Goal: Task Accomplishment & Management: Complete application form

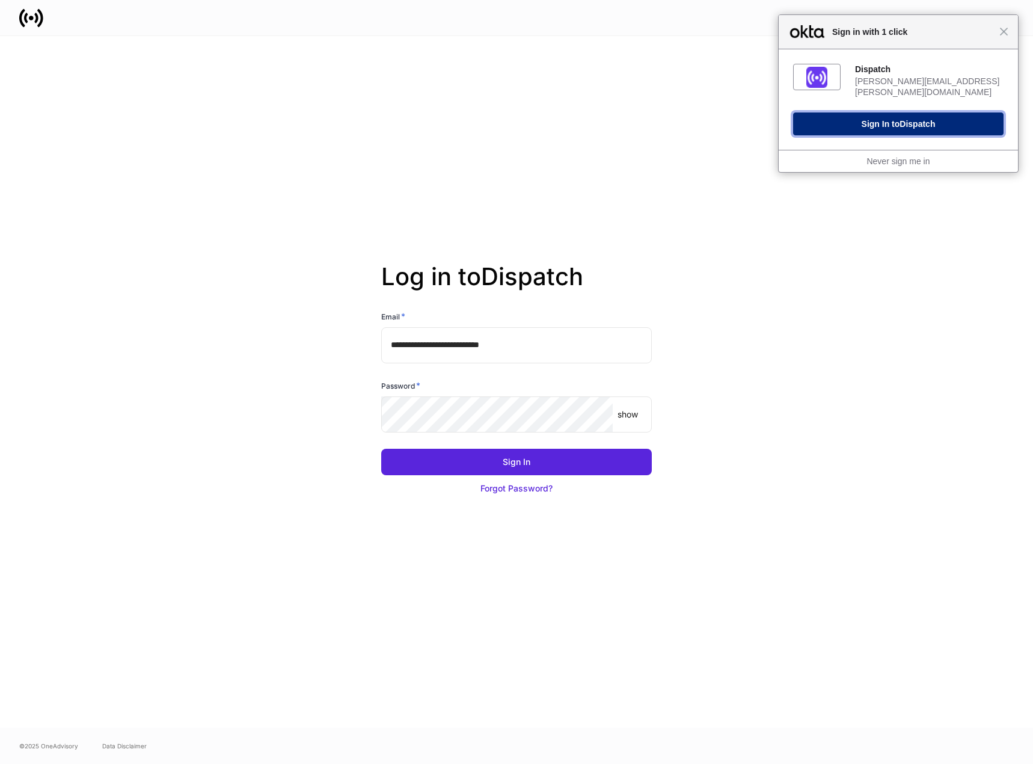
click at [909, 121] on button "Sign In to Dispatch" at bounding box center [898, 123] width 211 height 23
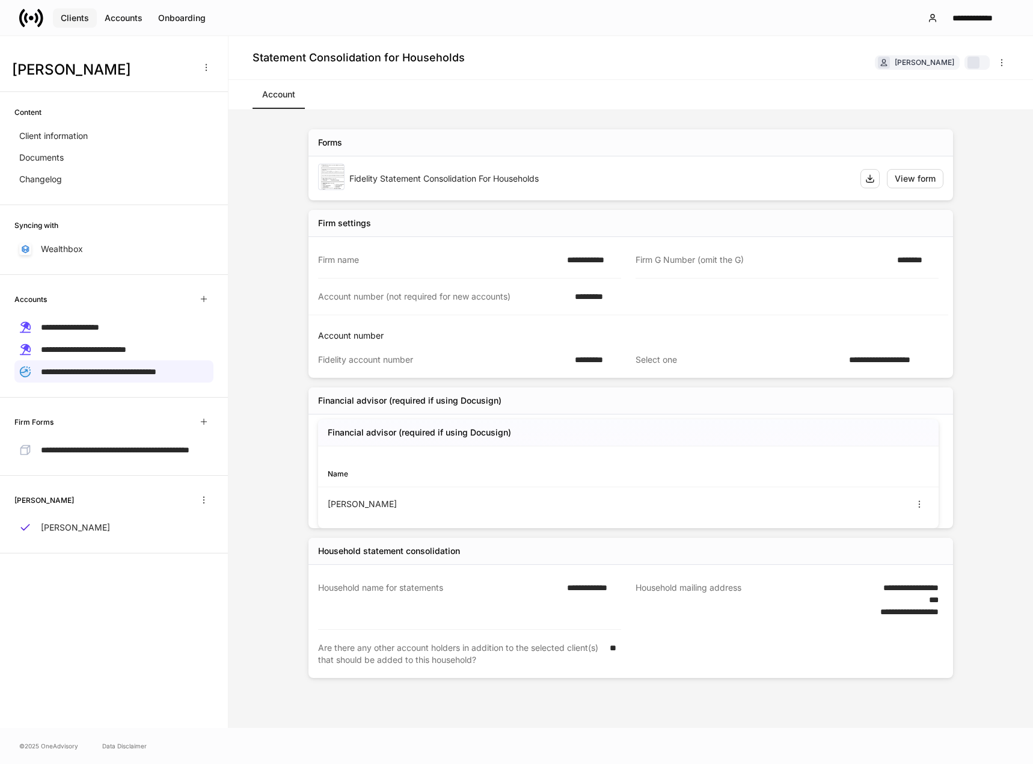
click at [81, 16] on div "Clients" at bounding box center [75, 18] width 28 height 12
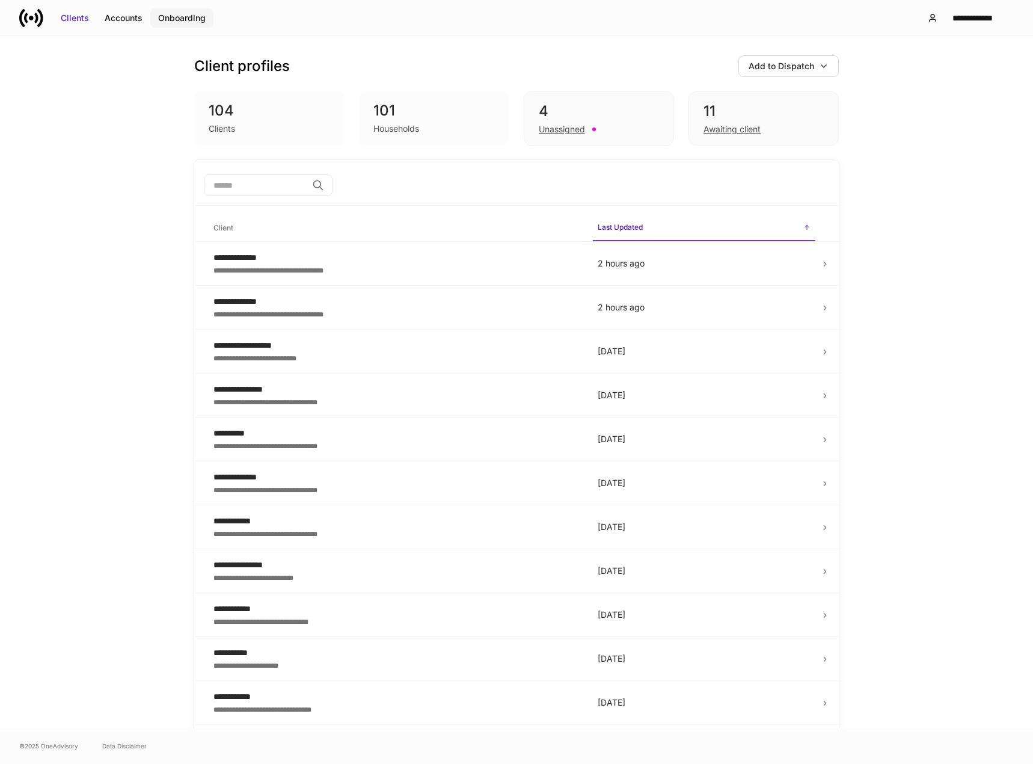
click at [177, 13] on div "Onboarding" at bounding box center [182, 18] width 48 height 12
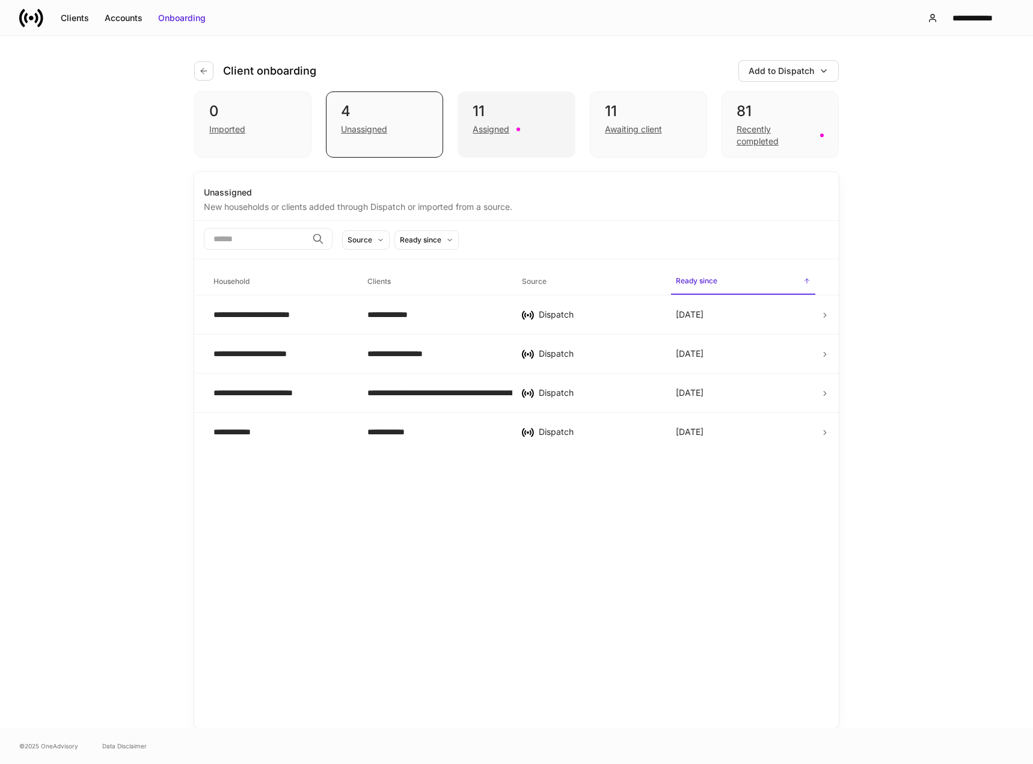
click at [500, 132] on div "Assigned" at bounding box center [491, 129] width 37 height 12
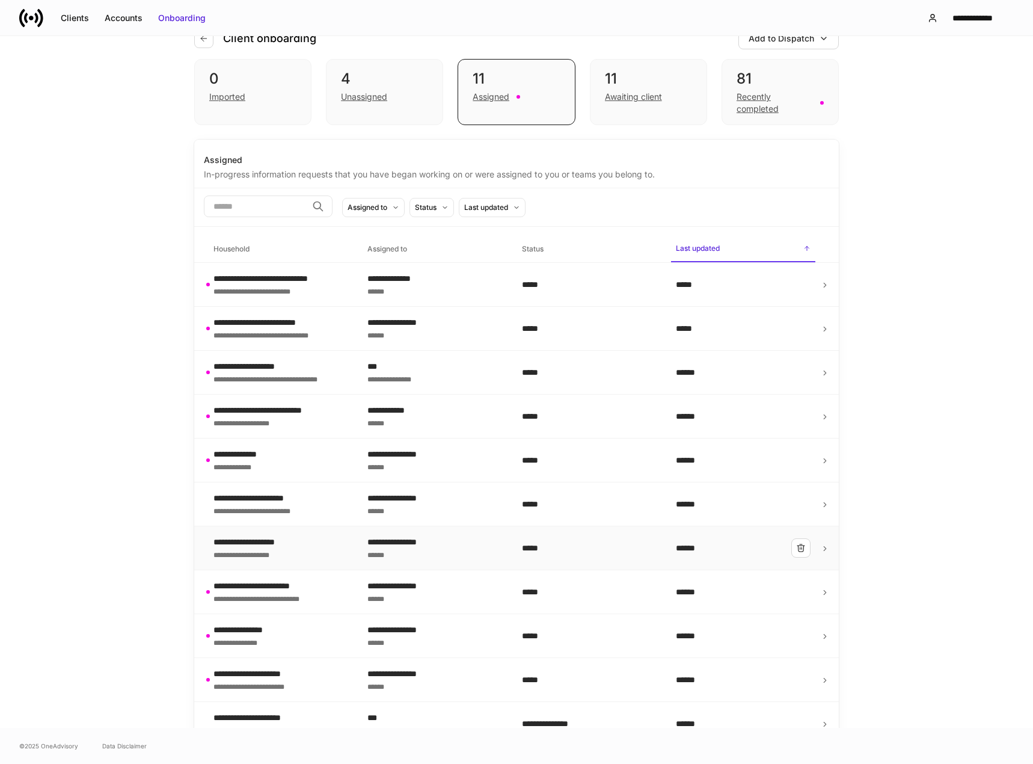
scroll to position [50, 0]
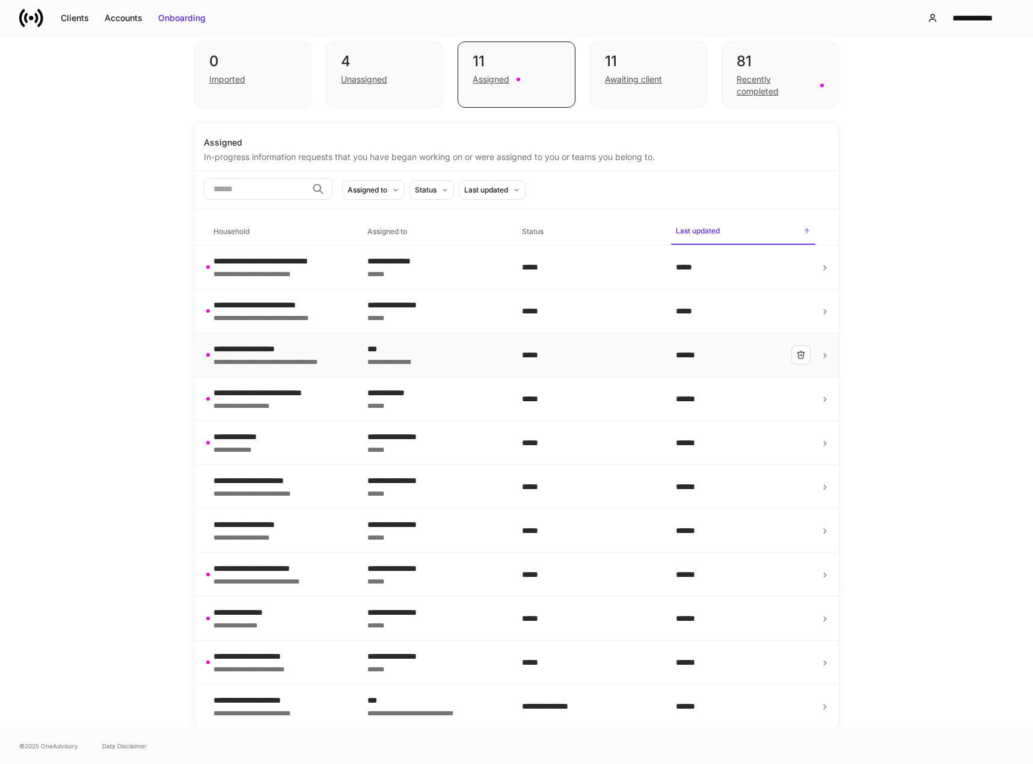
click at [280, 364] on div "**********" at bounding box center [277, 361] width 126 height 12
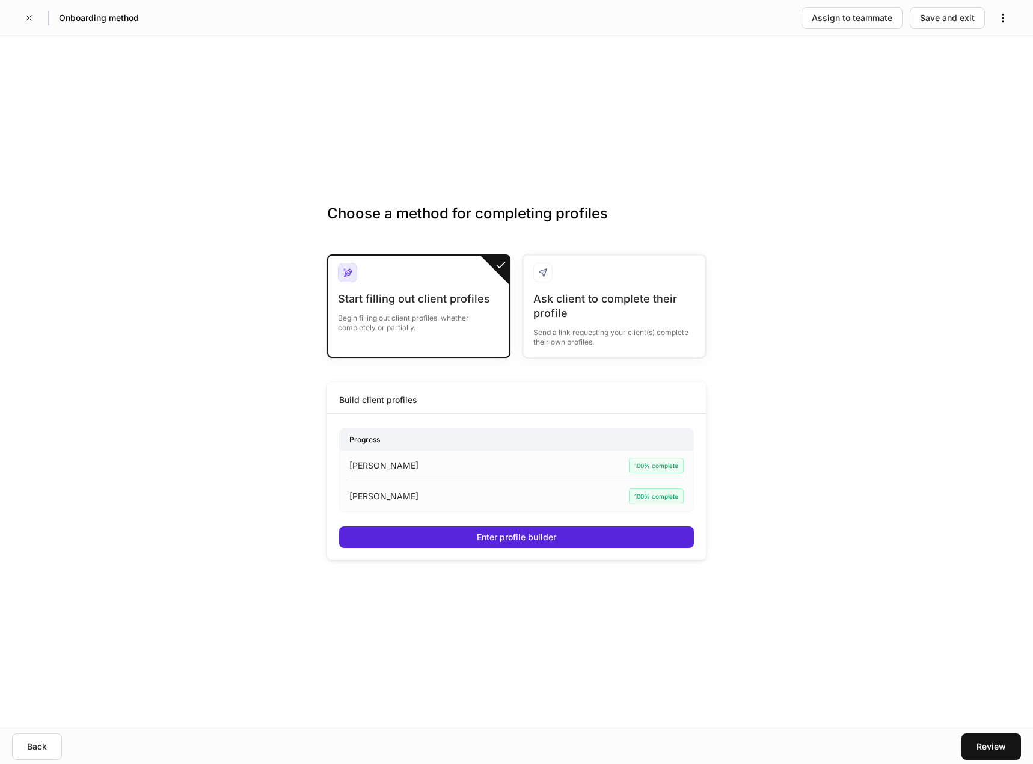
click at [15, 16] on div "Onboarding method Assign to teammate Save and exit" at bounding box center [516, 17] width 1033 height 35
click at [24, 22] on button "button" at bounding box center [28, 17] width 19 height 19
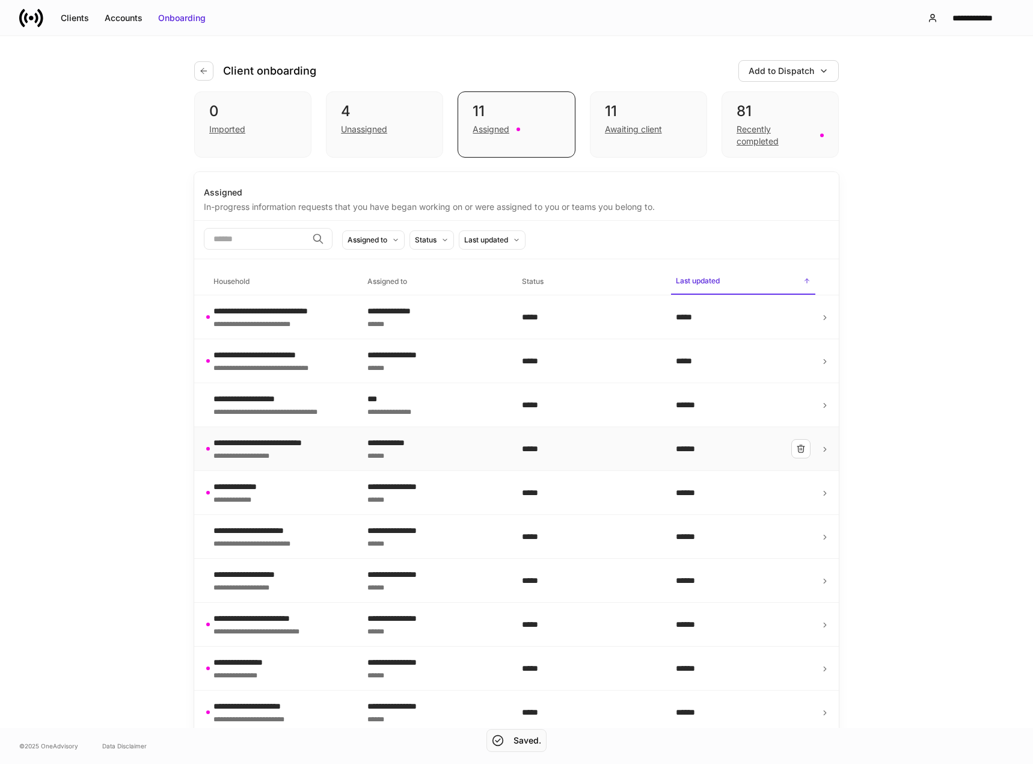
click at [292, 440] on div "**********" at bounding box center [274, 443] width 121 height 12
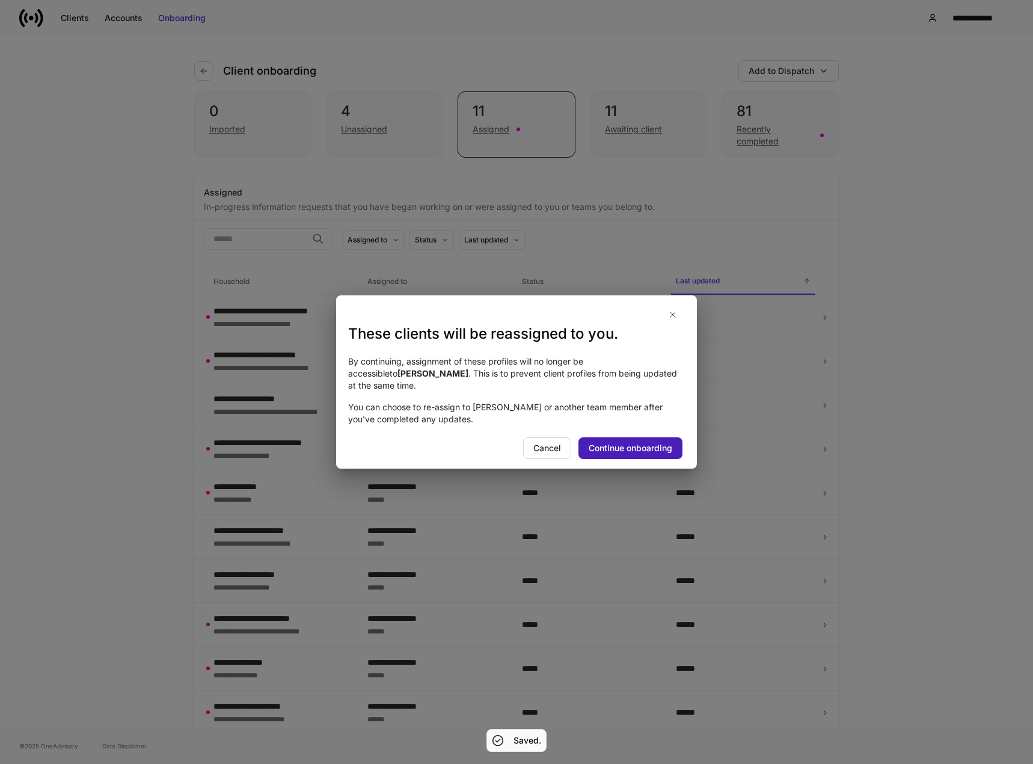
click at [623, 445] on div "Continue onboarding" at bounding box center [631, 448] width 84 height 12
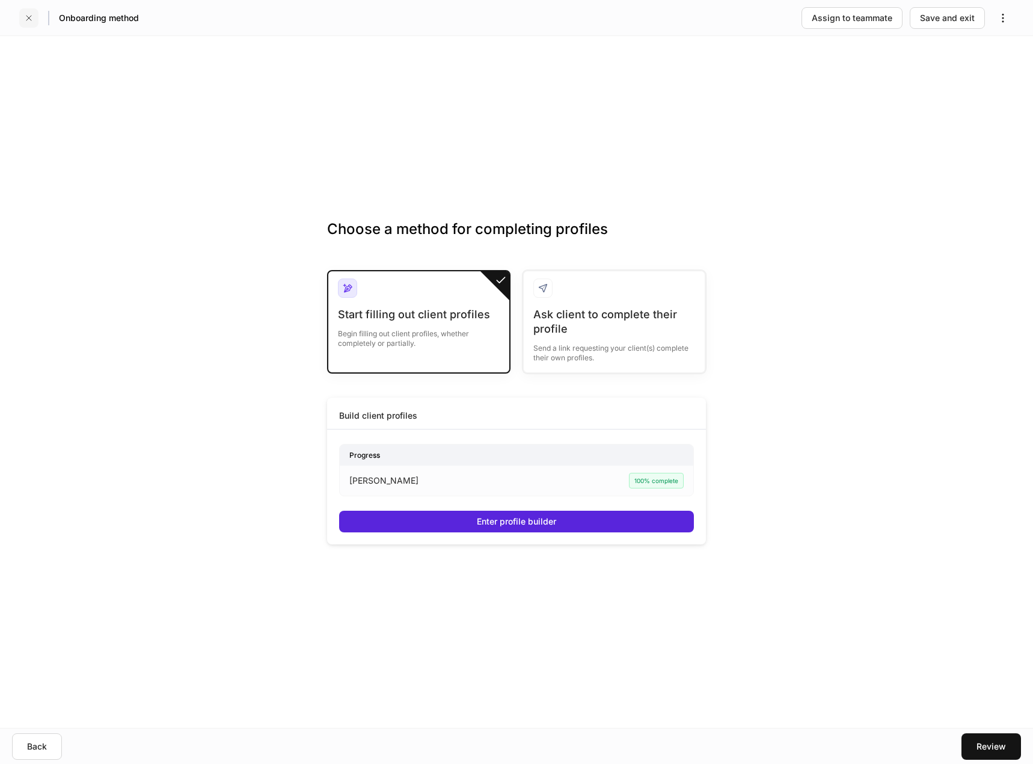
click at [29, 21] on icon "button" at bounding box center [29, 18] width 10 height 10
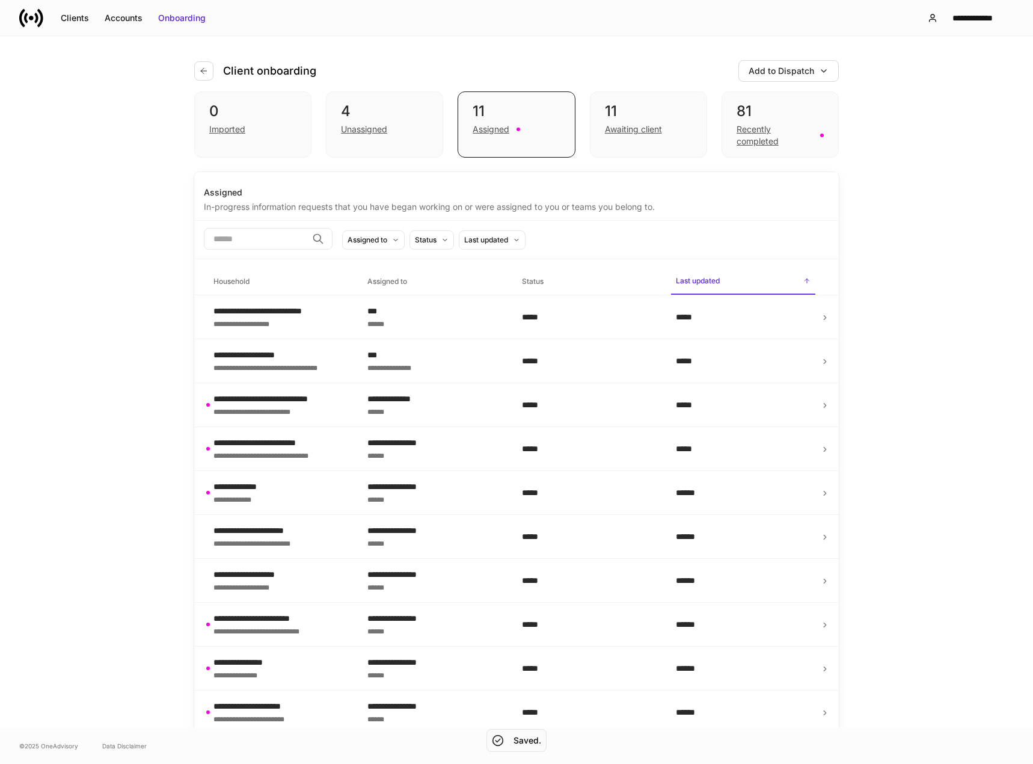
click at [293, 325] on div "**********" at bounding box center [274, 323] width 121 height 12
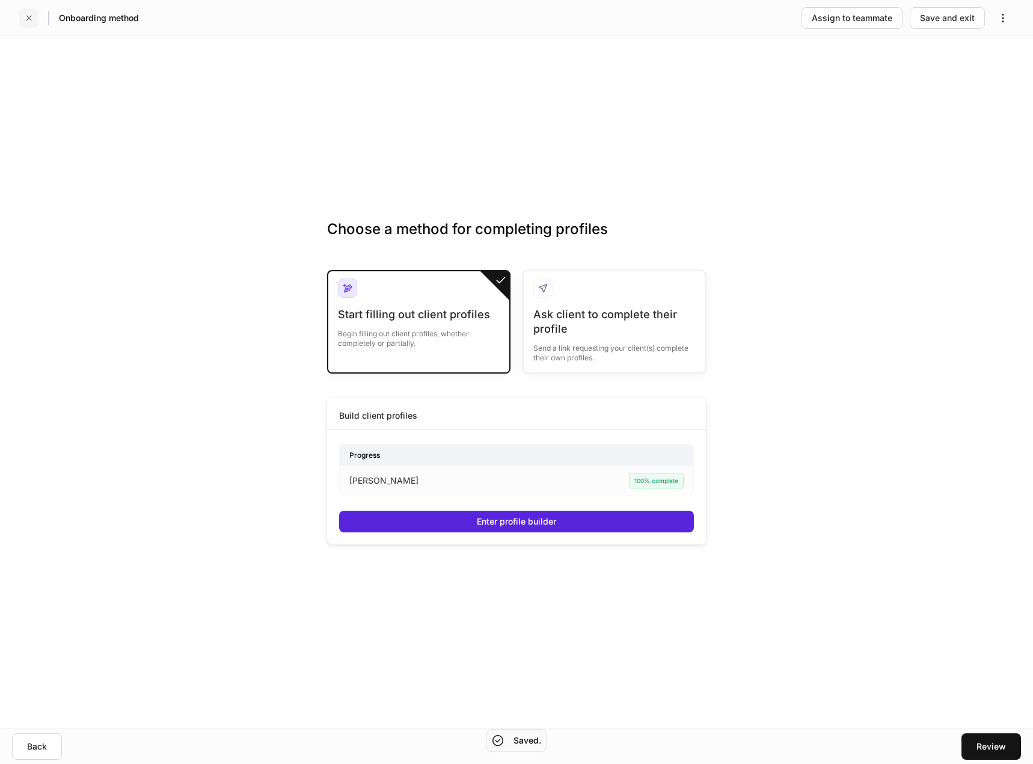
click at [32, 16] on icon "button" at bounding box center [29, 18] width 10 height 10
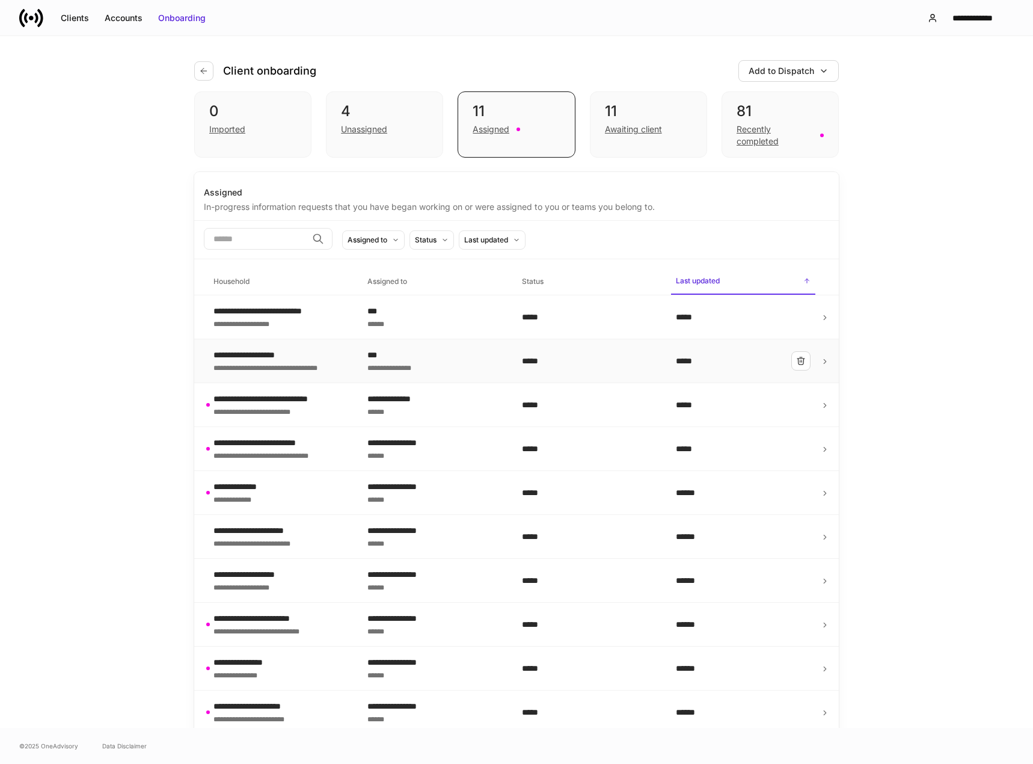
click at [269, 357] on div "**********" at bounding box center [277, 355] width 126 height 12
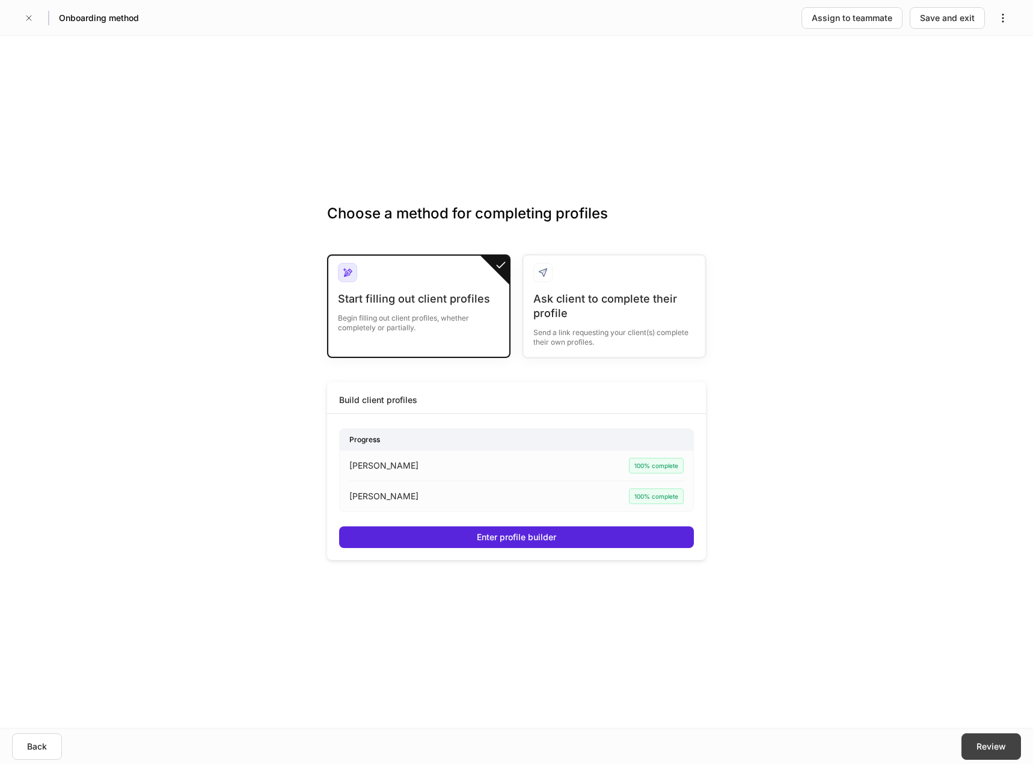
click at [993, 758] on button "Review" at bounding box center [992, 746] width 60 height 26
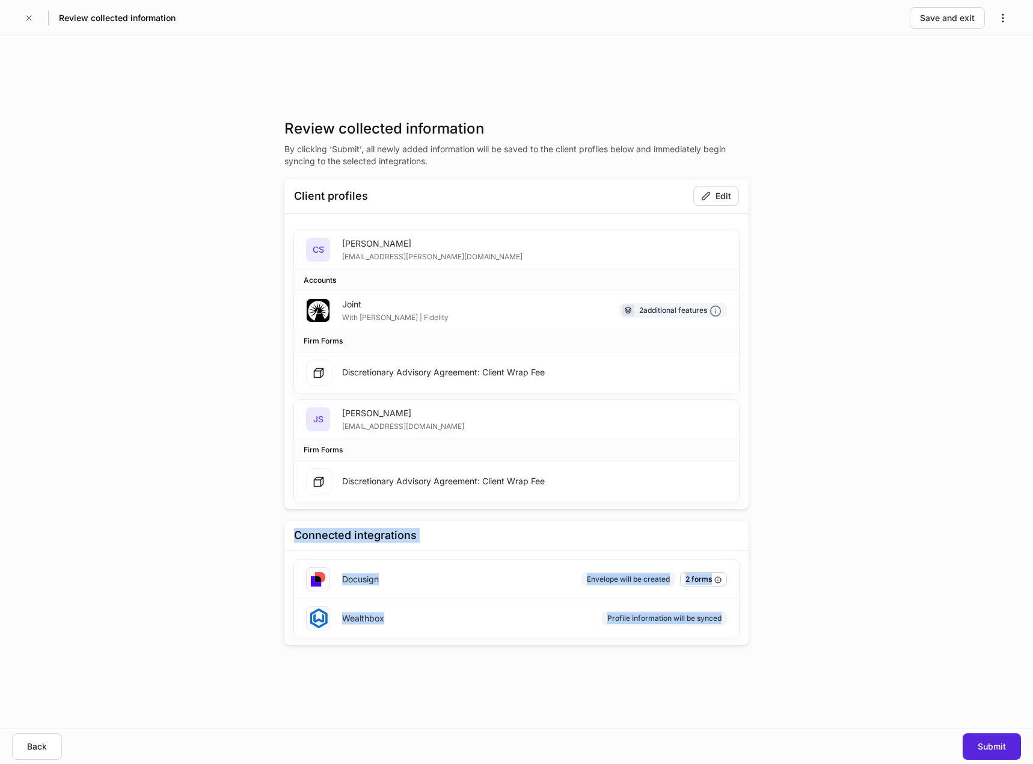
drag, startPoint x: 888, startPoint y: 656, endPoint x: 958, endPoint y: 731, distance: 102.2
click at [953, 723] on div "Review collected information By clicking ‘Submit’, all newly added information …" at bounding box center [516, 382] width 1033 height 692
drag, startPoint x: 835, startPoint y: 236, endPoint x: 835, endPoint y: 191, distance: 44.5
click at [837, 234] on div "Review collected information By clicking ‘Submit’, all newly added information …" at bounding box center [516, 382] width 1033 height 692
click at [995, 17] on button "button" at bounding box center [1003, 18] width 22 height 22
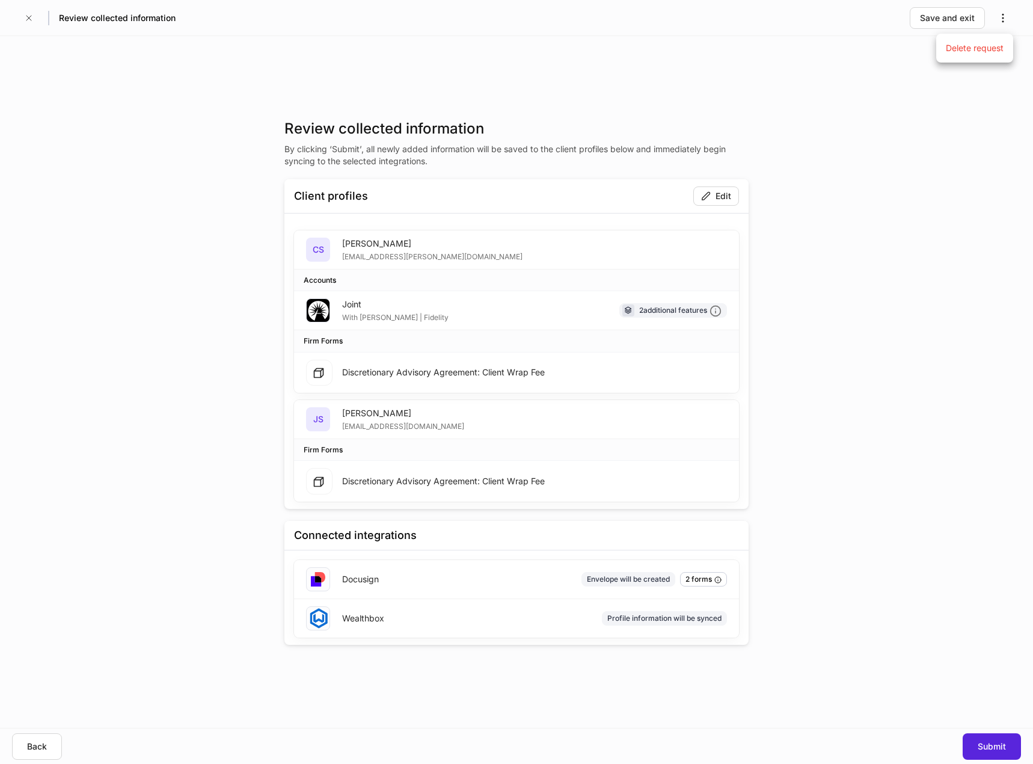
click at [910, 155] on div at bounding box center [516, 382] width 1033 height 764
click at [26, 17] on icon "button" at bounding box center [29, 18] width 10 height 10
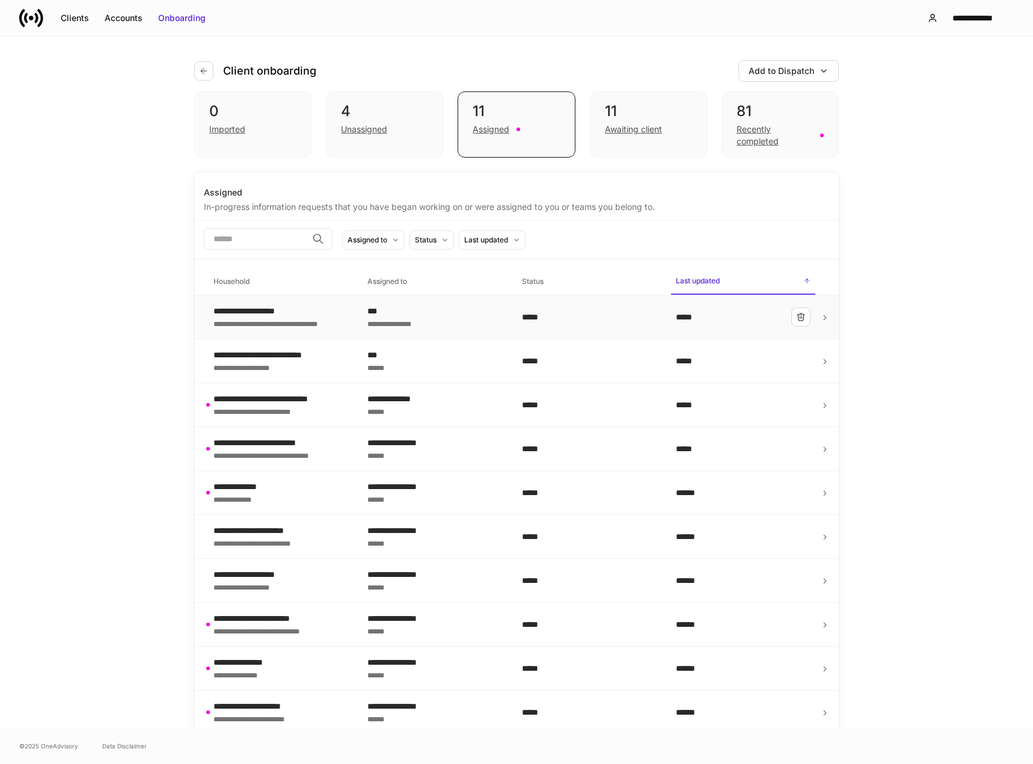
click at [272, 323] on div "**********" at bounding box center [277, 323] width 126 height 12
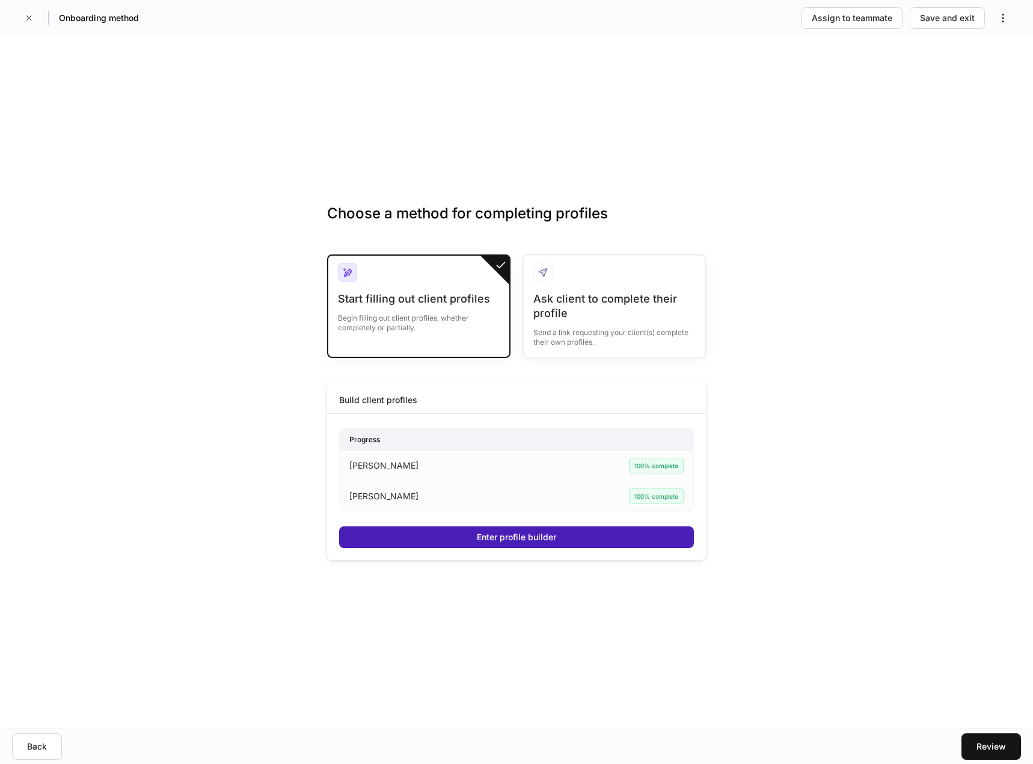
click at [500, 537] on div "Enter profile builder" at bounding box center [516, 537] width 79 height 12
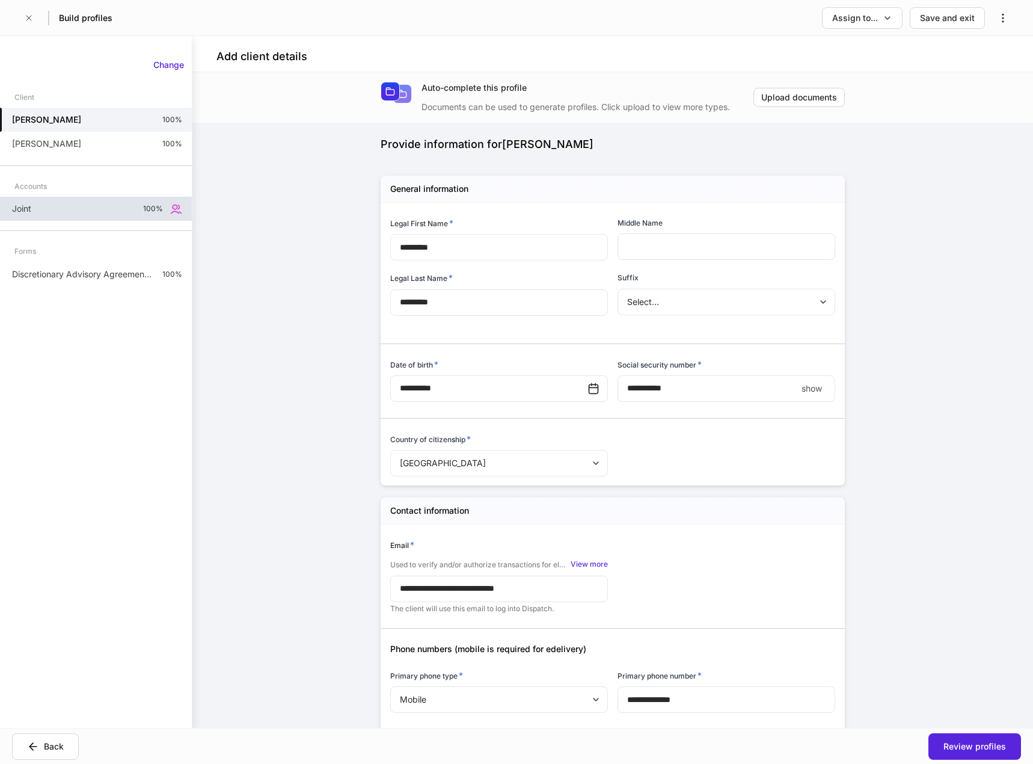
click at [73, 214] on div "Joint 100%" at bounding box center [96, 209] width 192 height 24
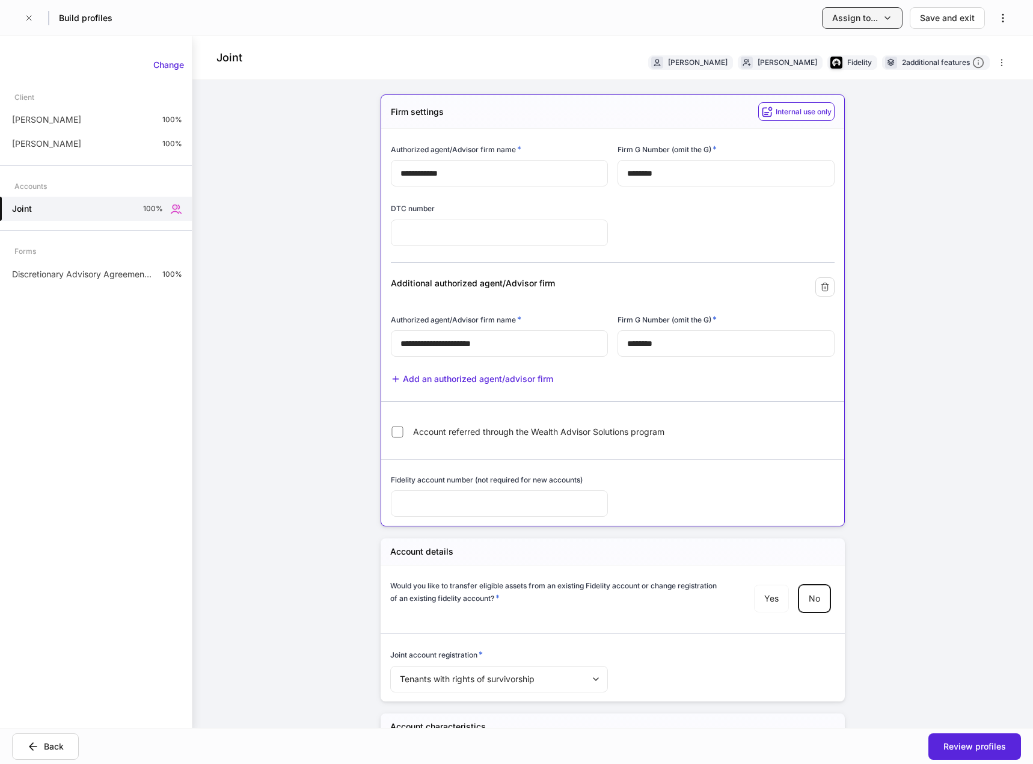
click at [872, 18] on div "Assign to..." at bounding box center [855, 18] width 46 height 12
click at [842, 74] on li "Another team or teammate" at bounding box center [830, 74] width 147 height 22
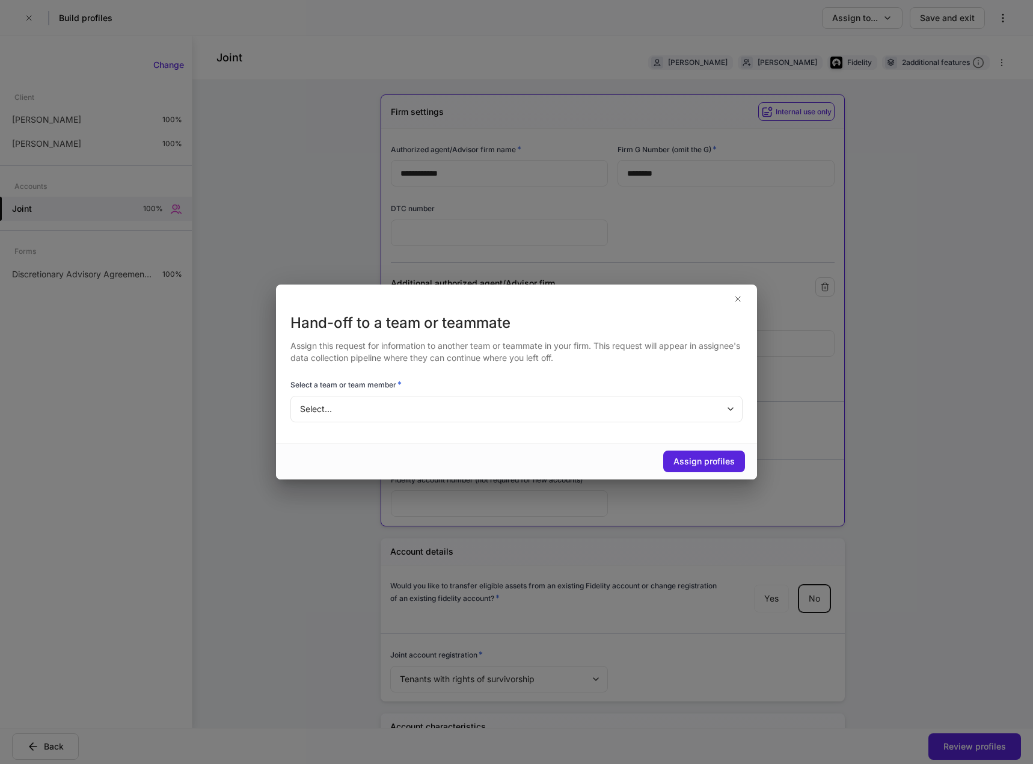
click at [517, 414] on body "**********" at bounding box center [516, 382] width 1033 height 764
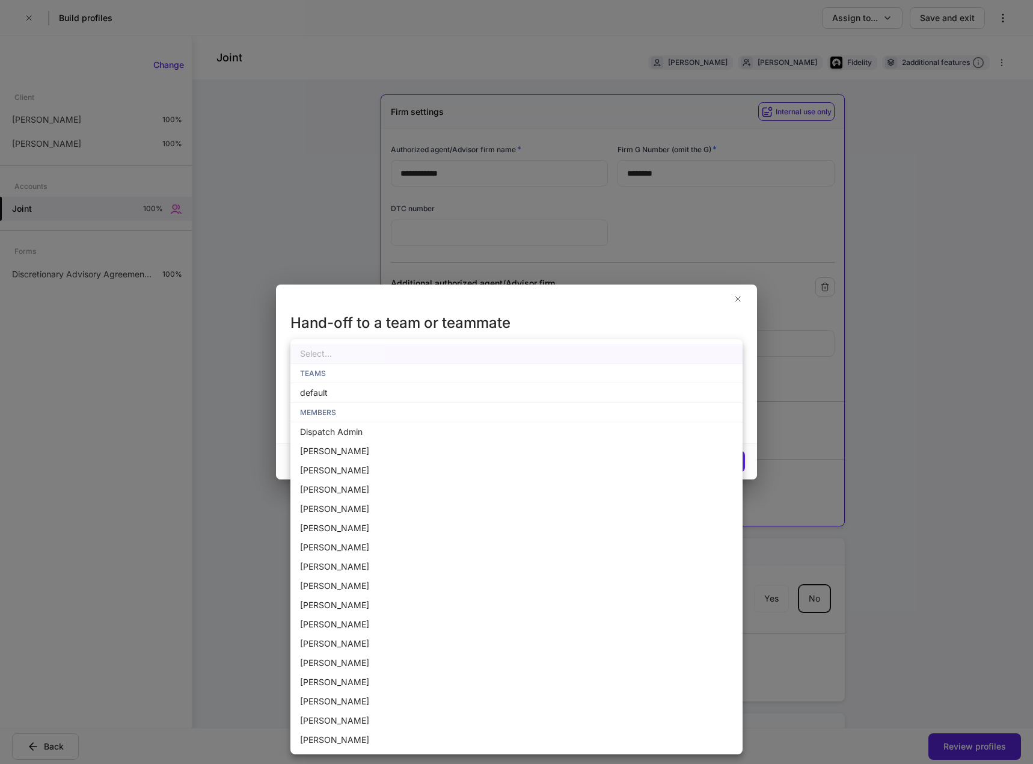
click at [325, 739] on li "[PERSON_NAME]" at bounding box center [517, 739] width 452 height 19
type input "**********"
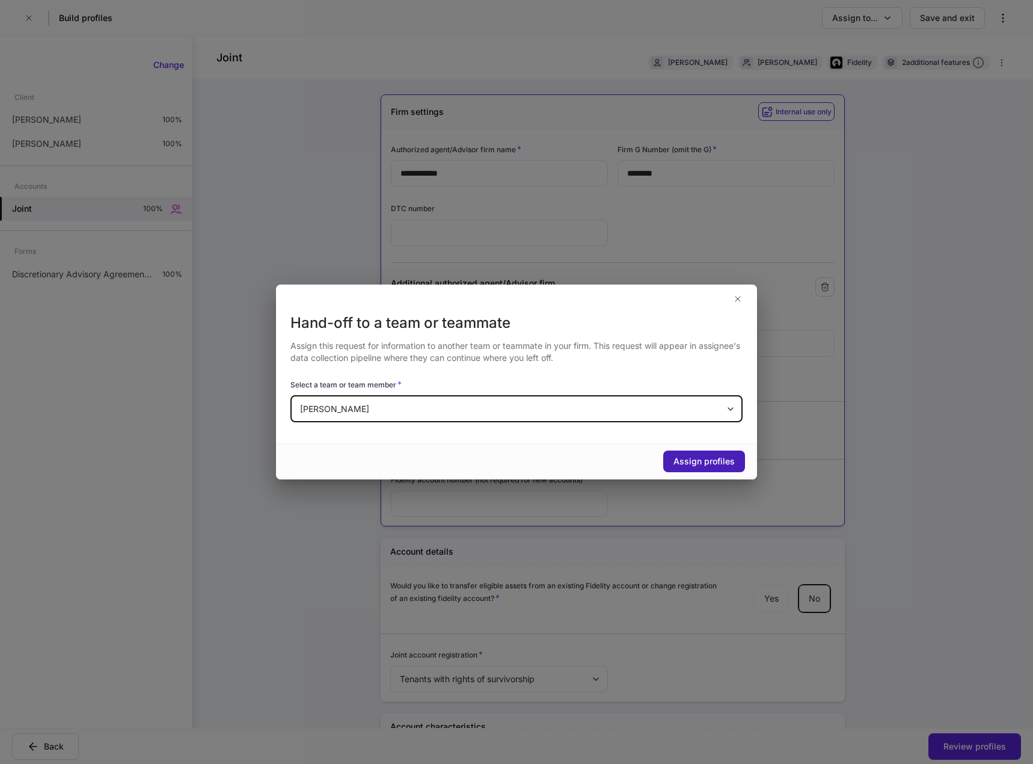
click at [690, 458] on div "Assign profiles" at bounding box center [704, 461] width 61 height 12
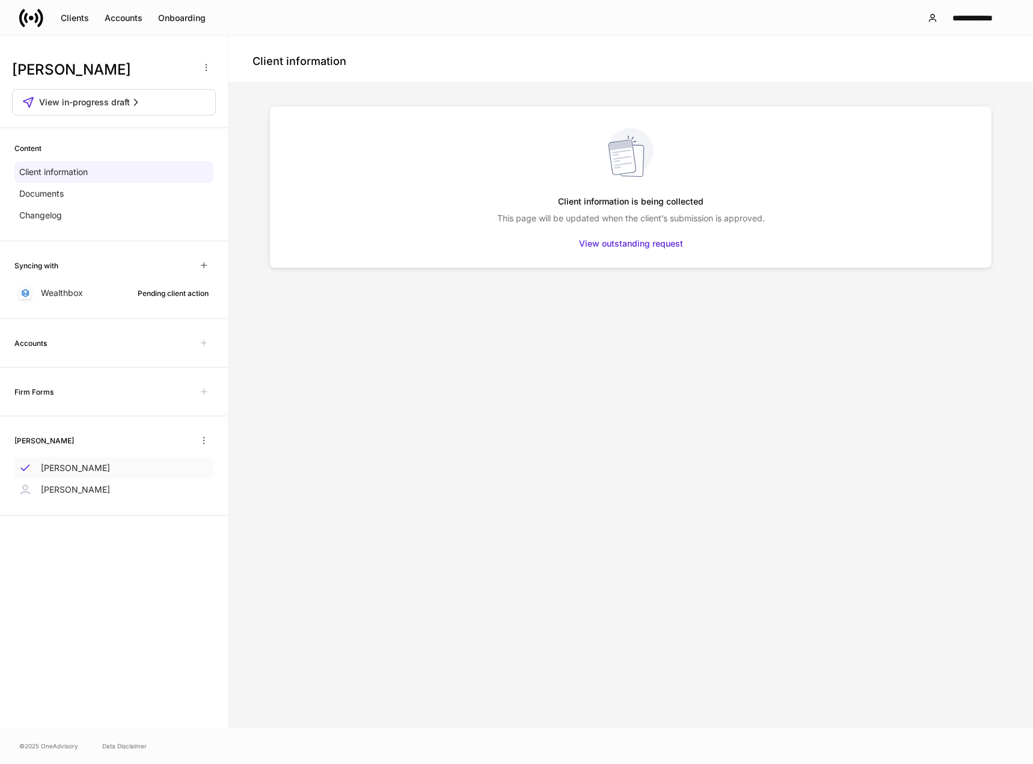
click at [85, 473] on p "Charlotte Schechter" at bounding box center [75, 468] width 69 height 12
click at [617, 246] on div "View outstanding request" at bounding box center [631, 244] width 104 height 12
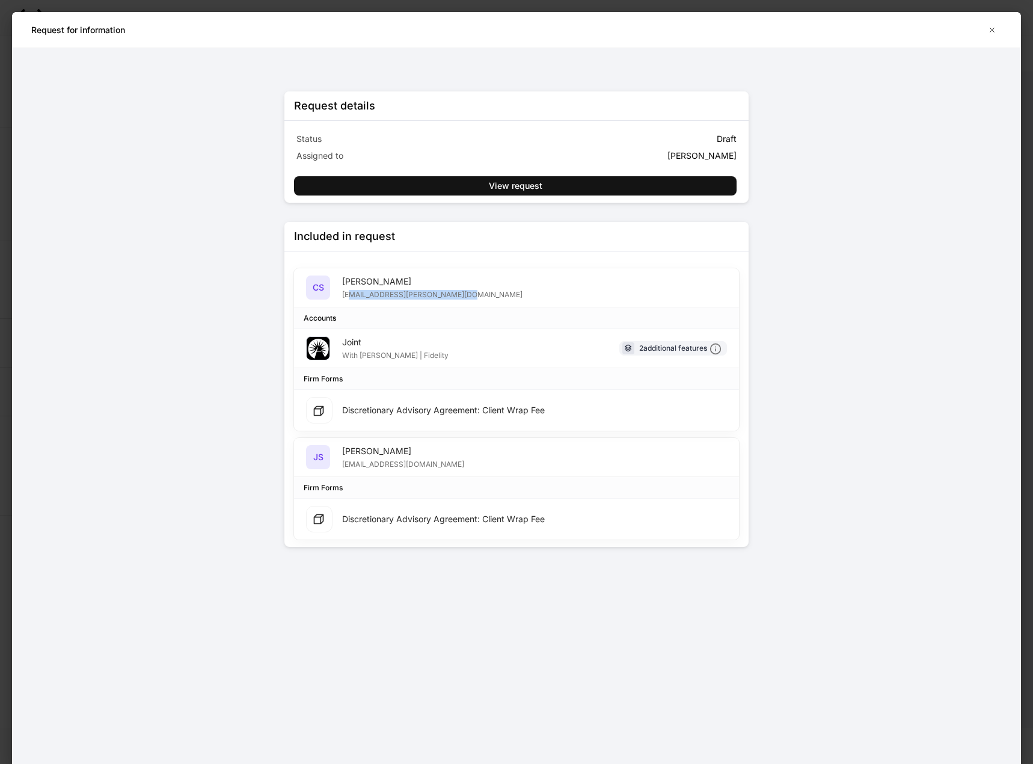
drag, startPoint x: 459, startPoint y: 293, endPoint x: 269, endPoint y: 311, distance: 190.9
click at [346, 300] on div "CS Charlotte Schechter charlotte.s.schechter@gmail.com" at bounding box center [516, 287] width 445 height 39
drag, startPoint x: 267, startPoint y: 309, endPoint x: 270, endPoint y: 303, distance: 6.2
click at [267, 308] on div "Request details Status Draft Assigned to Shelly Peterson View request Included …" at bounding box center [516, 406] width 541 height 716
click at [995, 29] on icon "button" at bounding box center [993, 30] width 10 height 10
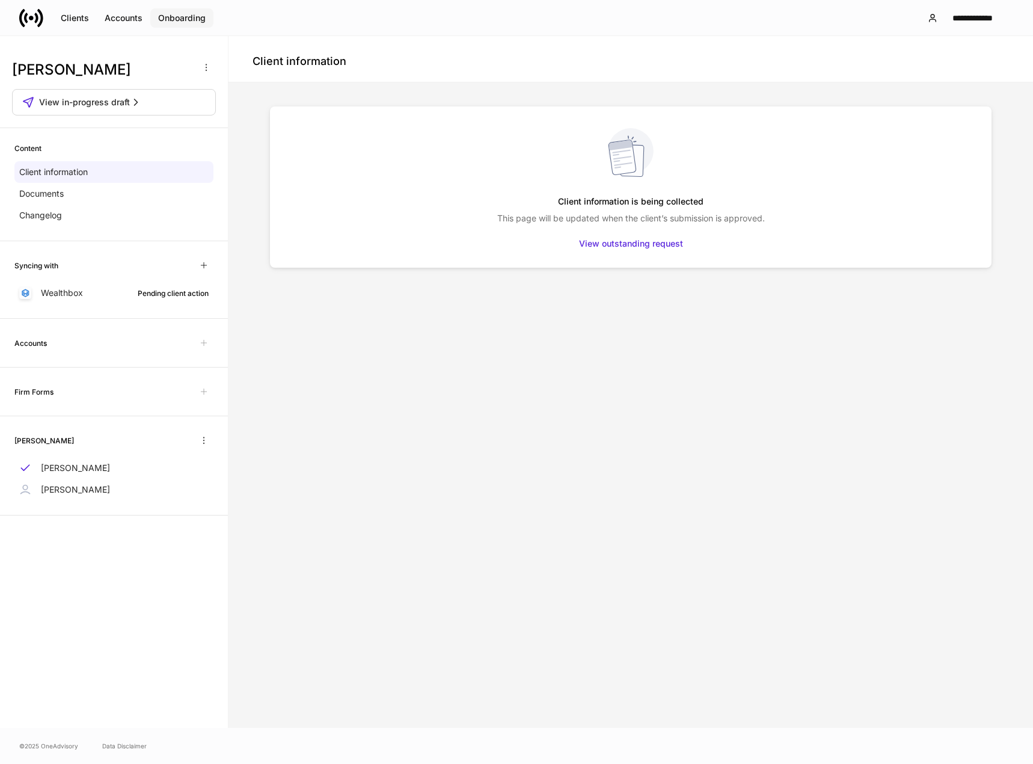
click at [195, 16] on div "Onboarding" at bounding box center [182, 18] width 48 height 12
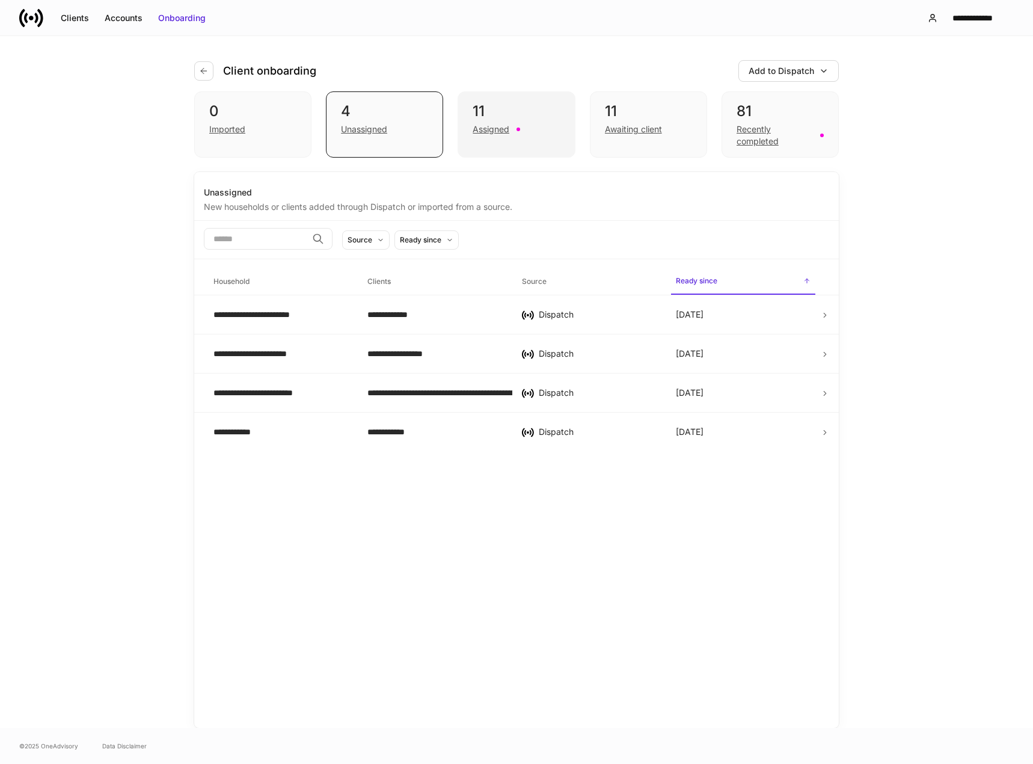
click at [498, 130] on div "Assigned" at bounding box center [491, 129] width 37 height 12
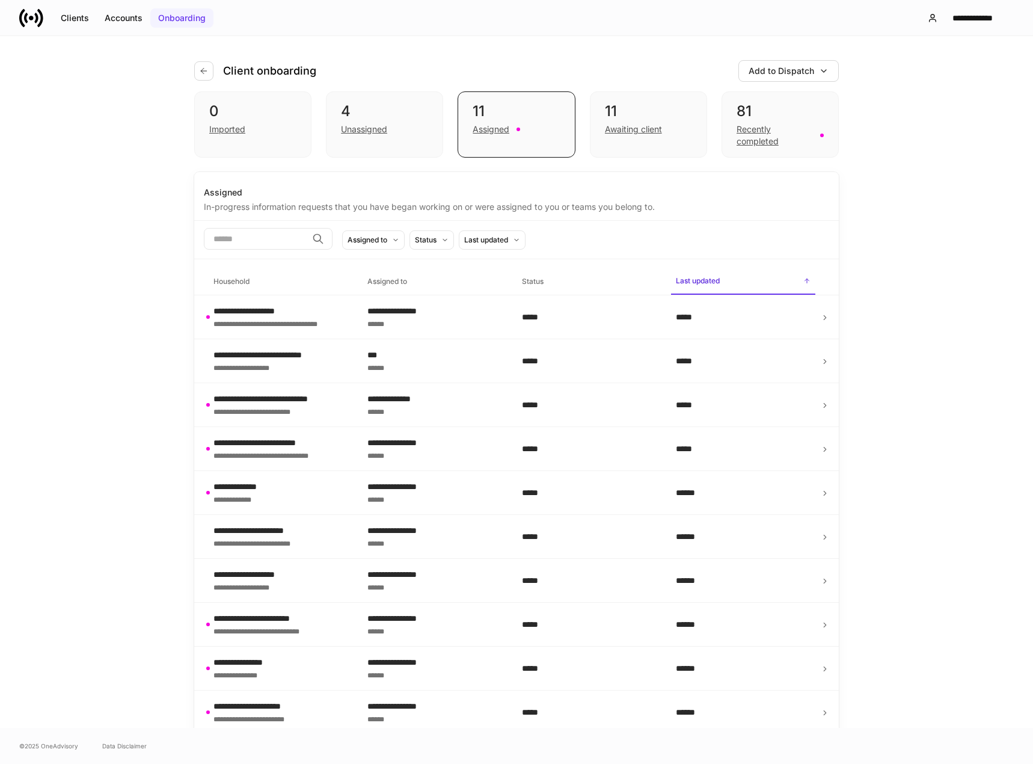
click at [201, 18] on div "Onboarding" at bounding box center [182, 18] width 48 height 12
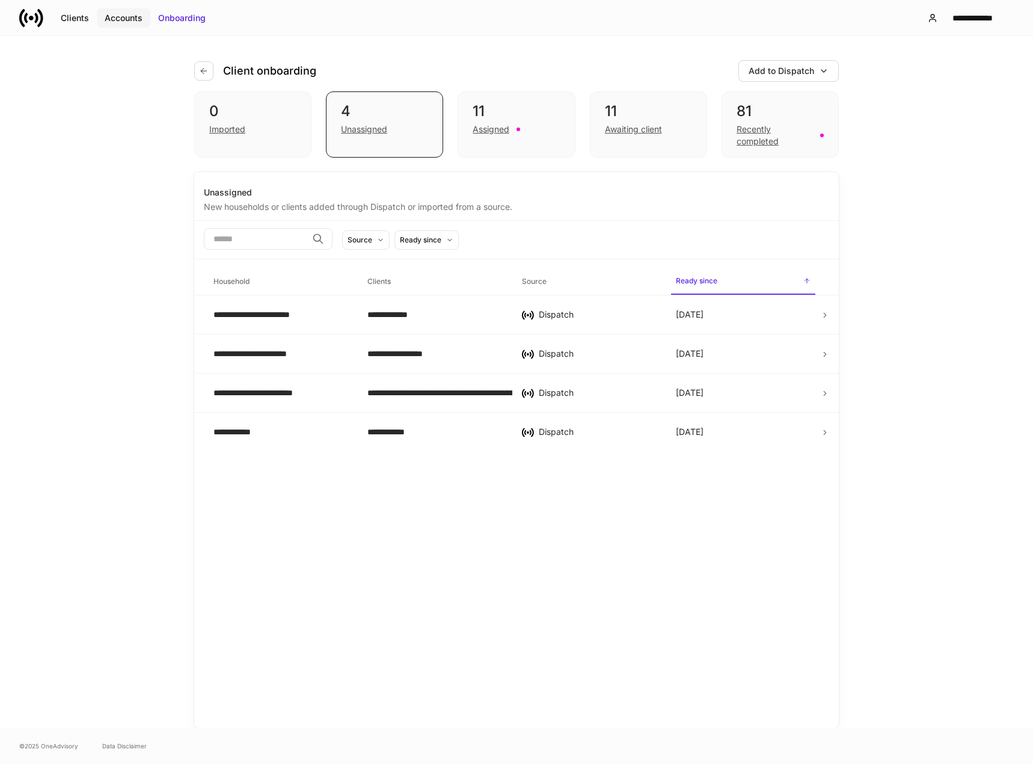
click at [122, 20] on div "Accounts" at bounding box center [124, 18] width 38 height 12
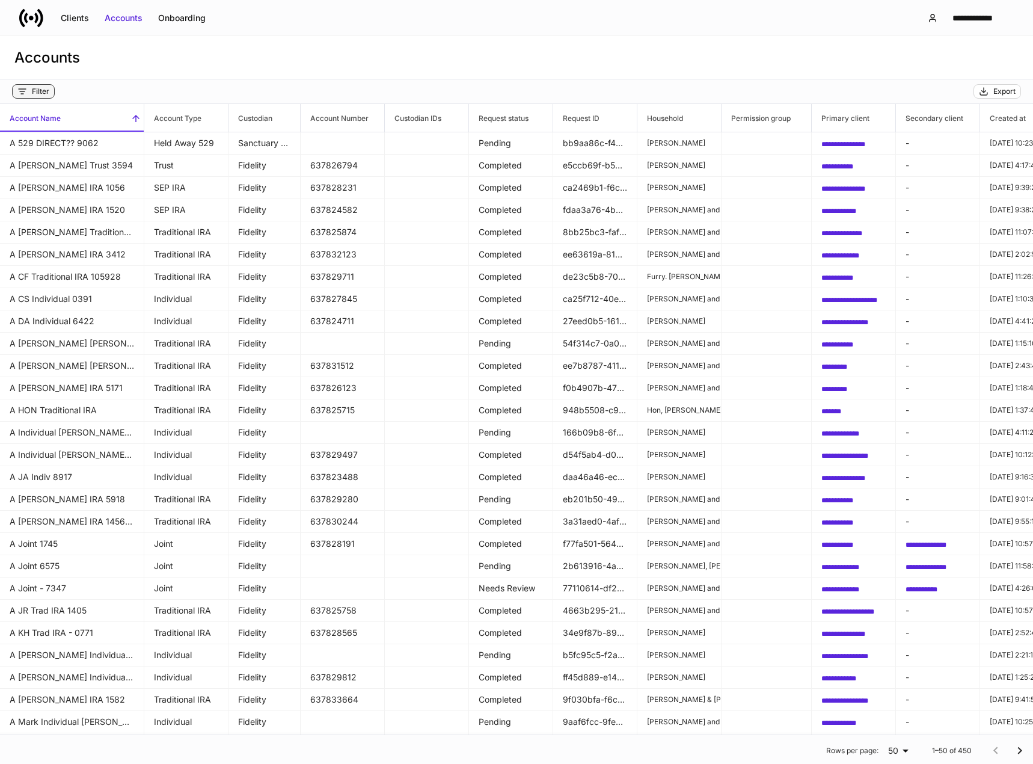
click at [38, 95] on div "Filter" at bounding box center [40, 92] width 17 height 10
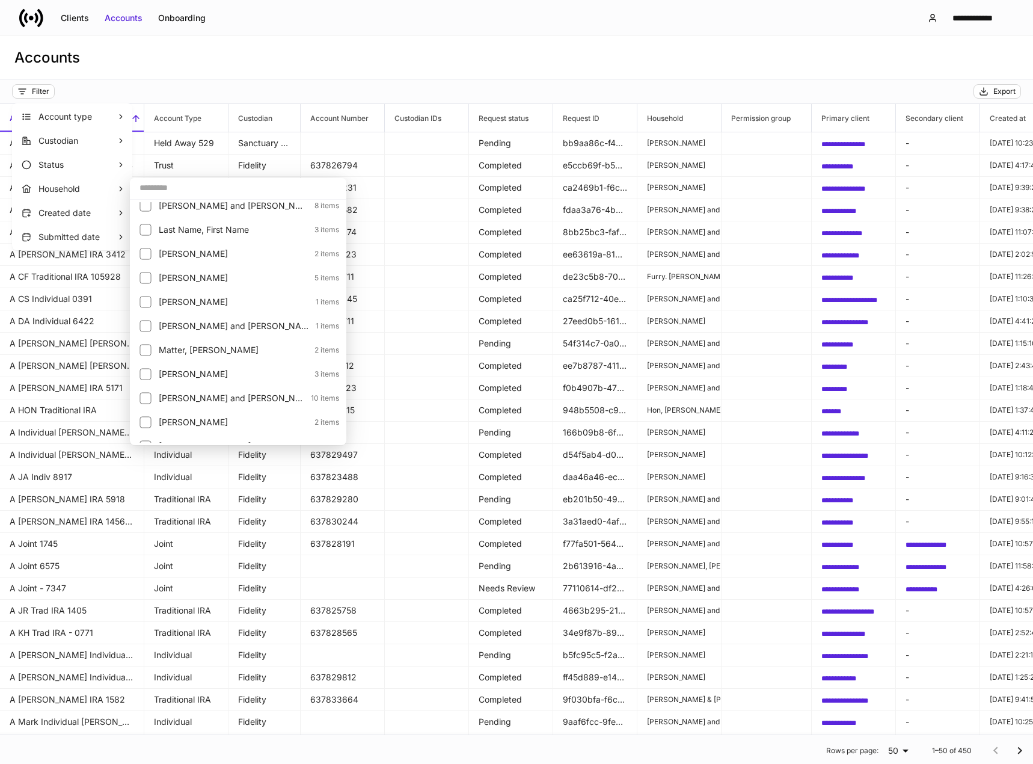
scroll to position [1323, 0]
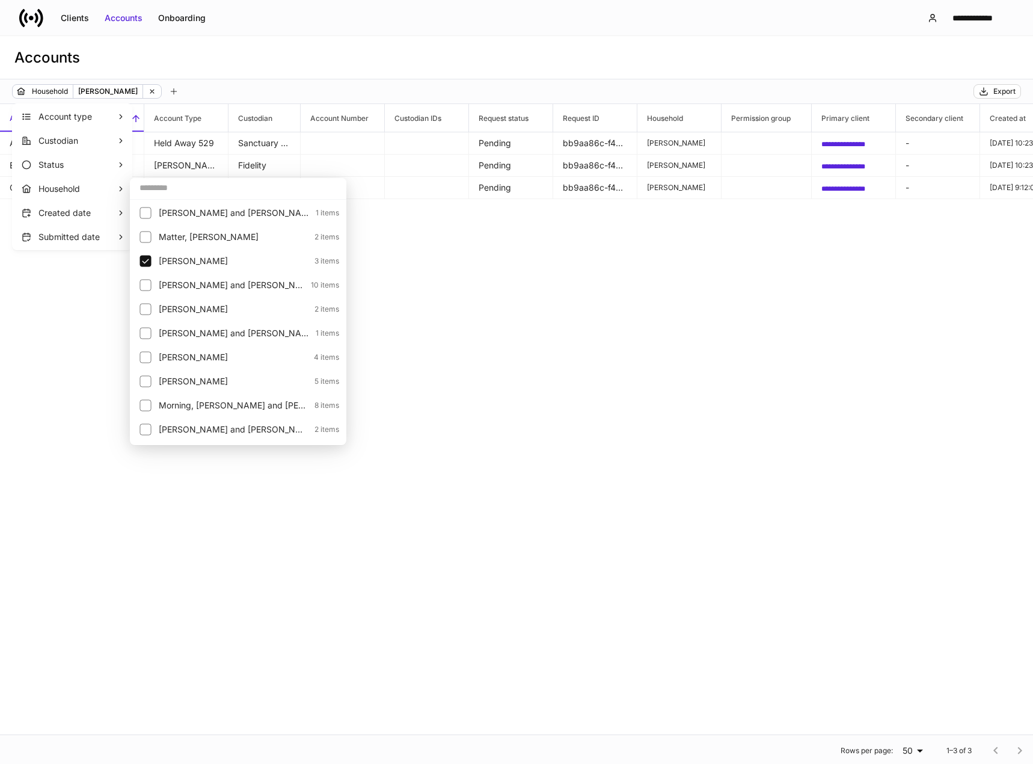
click at [80, 368] on div at bounding box center [516, 382] width 1033 height 764
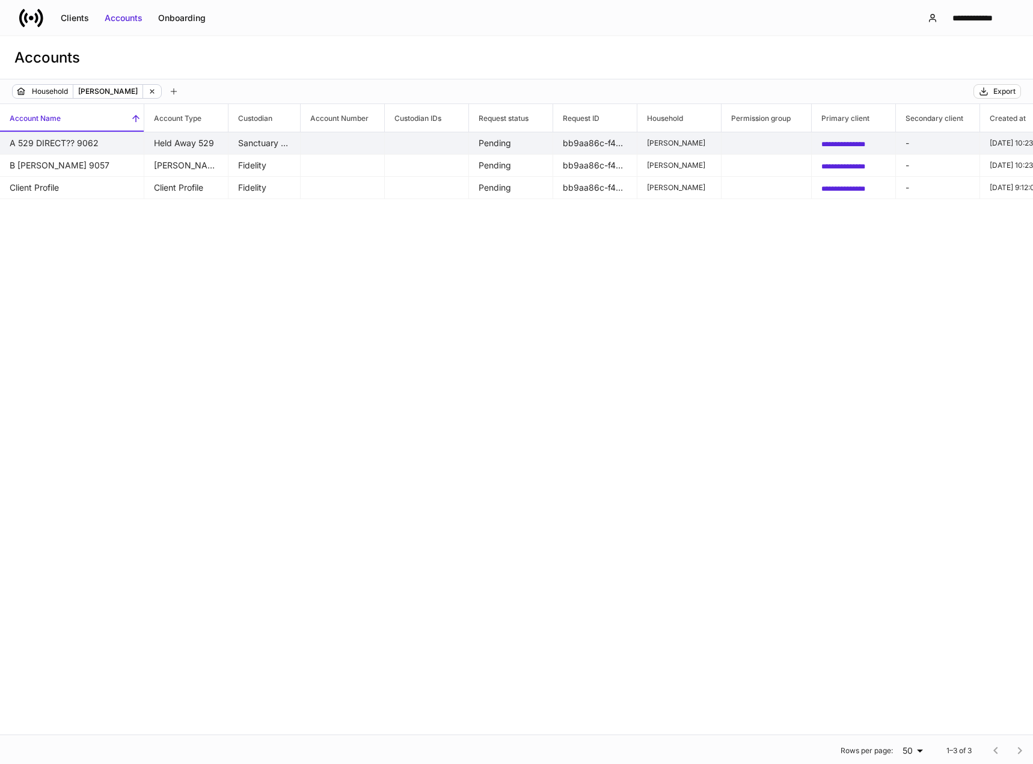
click at [866, 142] on span "**********" at bounding box center [844, 144] width 44 height 7
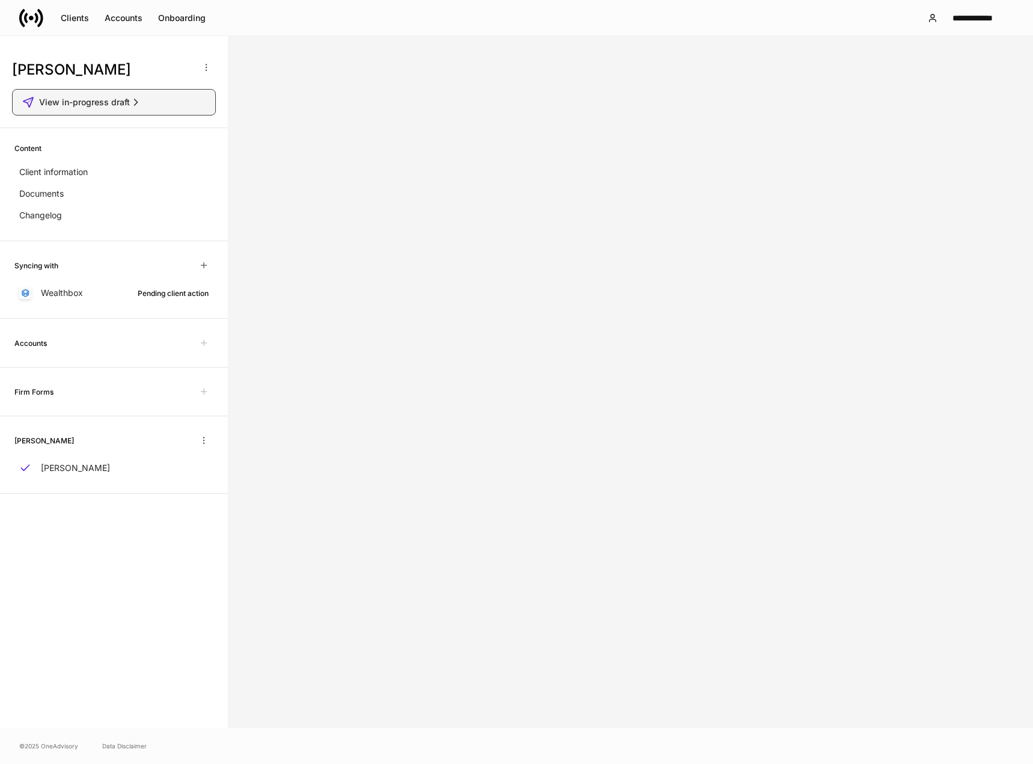
click at [69, 104] on span "View in-progress draft" at bounding box center [84, 102] width 91 height 12
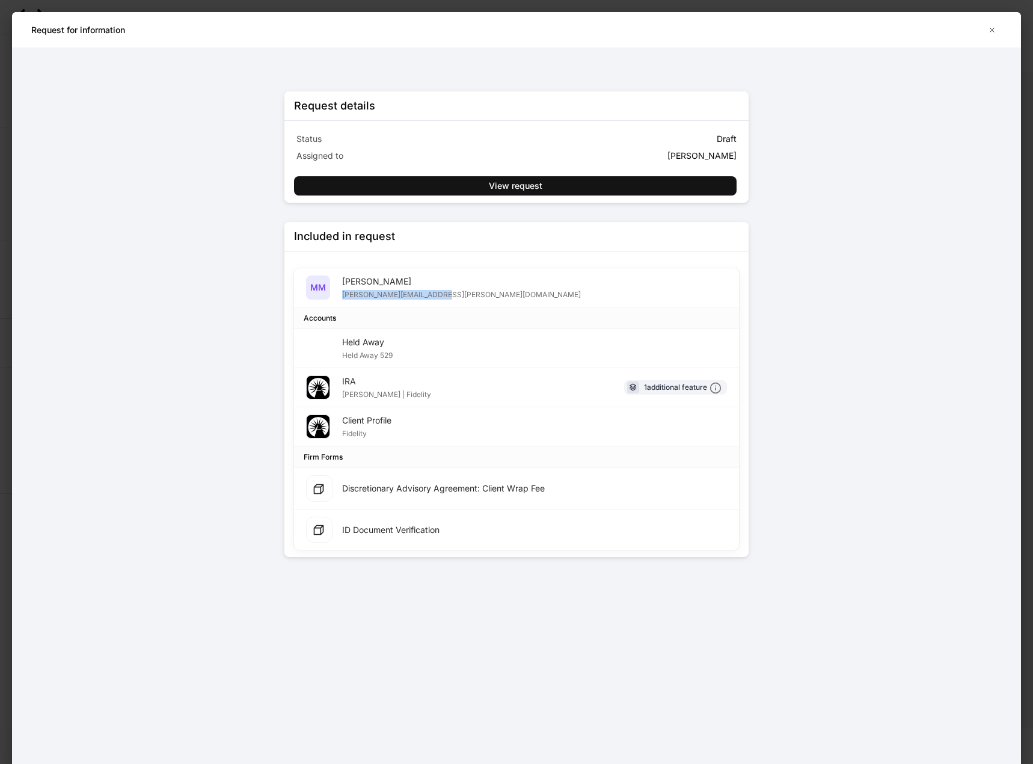
drag, startPoint x: 445, startPoint y: 292, endPoint x: 342, endPoint y: 297, distance: 103.0
click at [342, 297] on div "MM Marcus McNurlin marcus.mcnurlin@gmail.com" at bounding box center [516, 287] width 445 height 39
copy div "marcus.mcnurlin@gmail.com"
click at [992, 24] on button "button" at bounding box center [992, 29] width 19 height 19
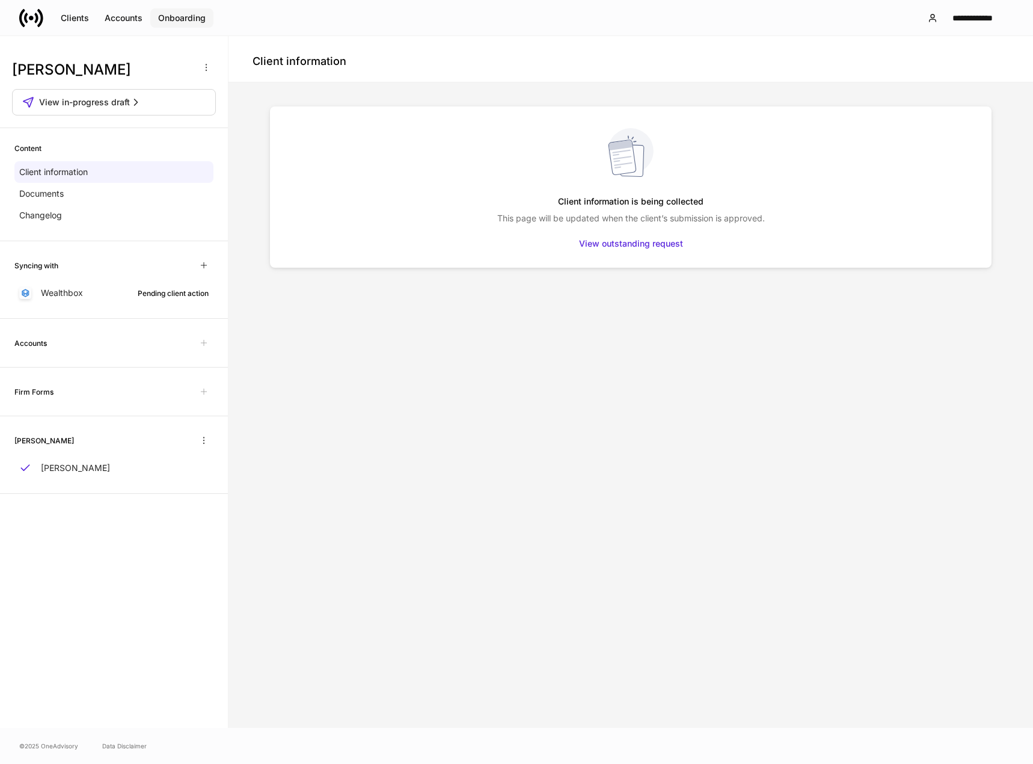
click at [170, 16] on div "Onboarding" at bounding box center [182, 18] width 48 height 12
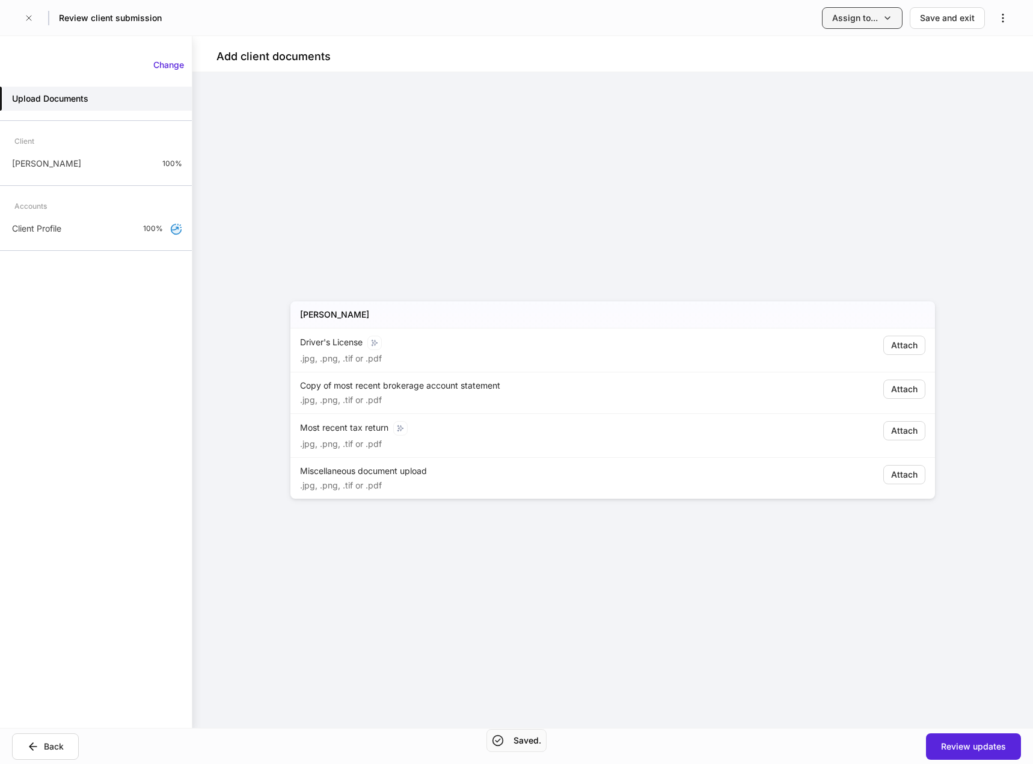
click at [889, 18] on icon "button" at bounding box center [888, 18] width 10 height 10
click at [833, 72] on li "Another team or teammate" at bounding box center [830, 74] width 147 height 22
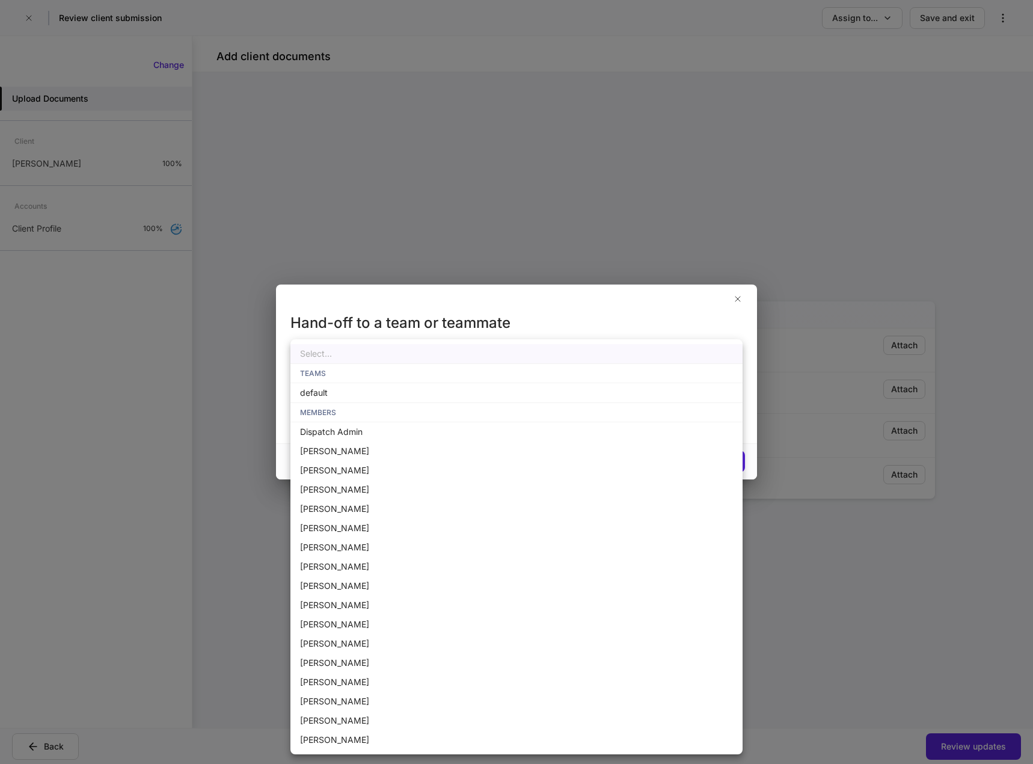
click at [439, 412] on body "Review client submission Assign to... Save and exit Add client documents [PERSO…" at bounding box center [516, 382] width 1033 height 764
click at [314, 746] on li "[PERSON_NAME]" at bounding box center [517, 739] width 452 height 19
type input "**********"
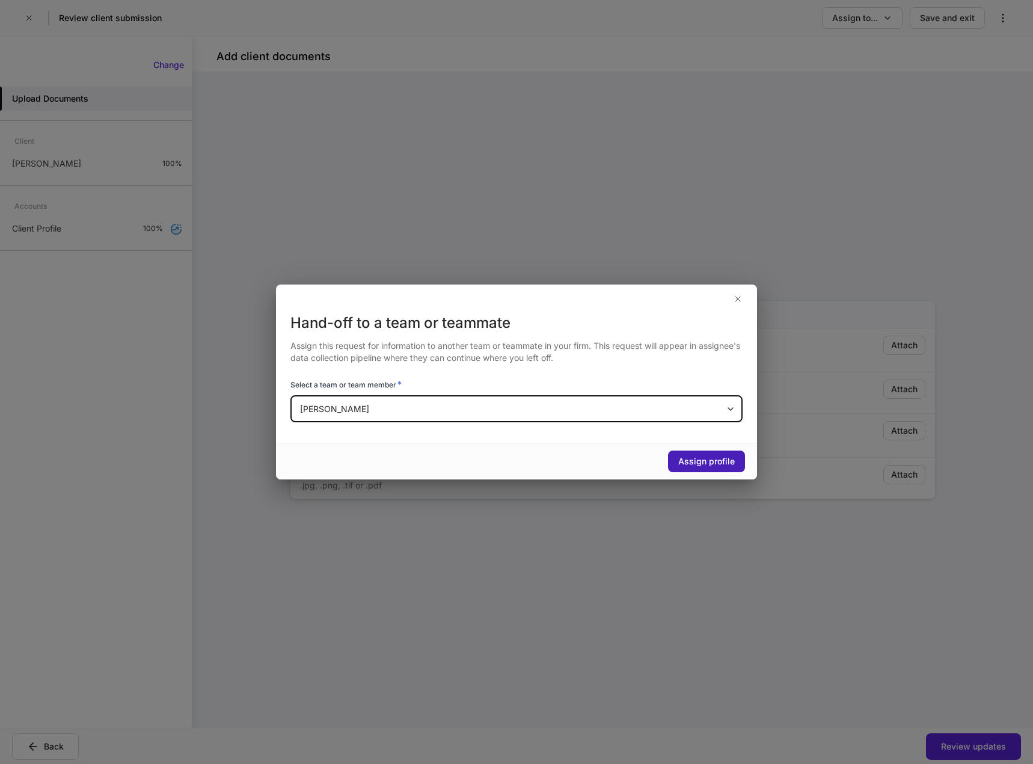
click at [692, 463] on div "Assign profile" at bounding box center [706, 461] width 57 height 12
